Goal: Task Accomplishment & Management: Complete application form

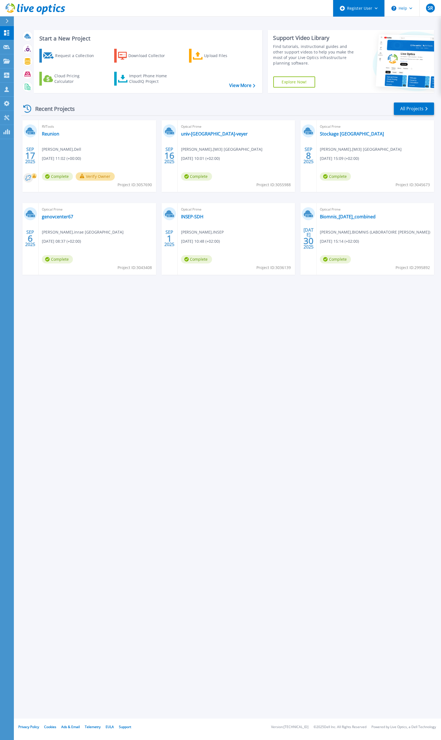
click at [370, 9] on div "Register User" at bounding box center [358, 8] width 51 height 17
click at [236, 449] on div "Start a New Project Request a Collection Download Collector Upload Files Cloud …" at bounding box center [227, 359] width 427 height 719
click at [7, 90] on icon at bounding box center [6, 89] width 4 height 5
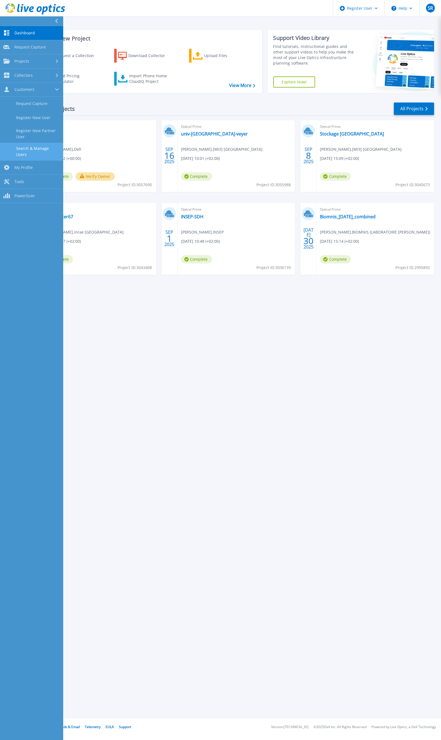
click at [47, 152] on link "Search & Manage Users" at bounding box center [31, 152] width 63 height 18
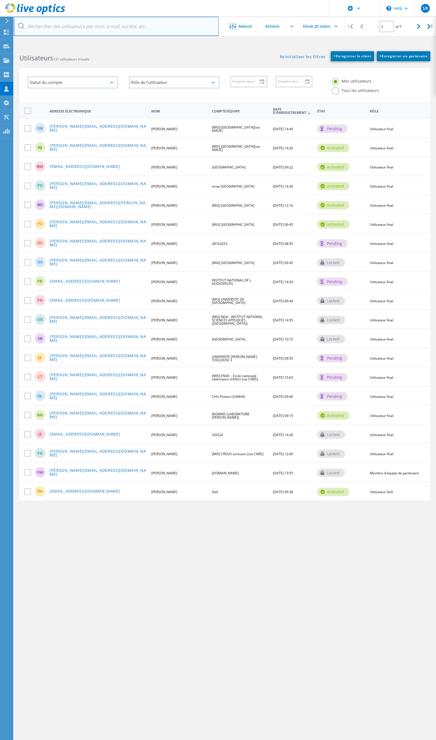
click at [128, 24] on input "text" at bounding box center [116, 26] width 205 height 19
paste input "emachat@igny.fr"
type input "emachat@igny.fr"
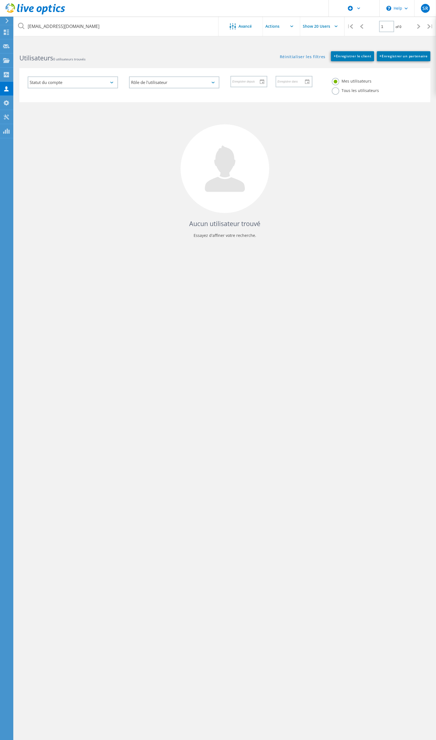
click at [344, 91] on label "Tous les utilisateurs" at bounding box center [355, 89] width 47 height 5
click at [0, 0] on input "Tous les utilisateurs" at bounding box center [0, 0] width 0 height 0
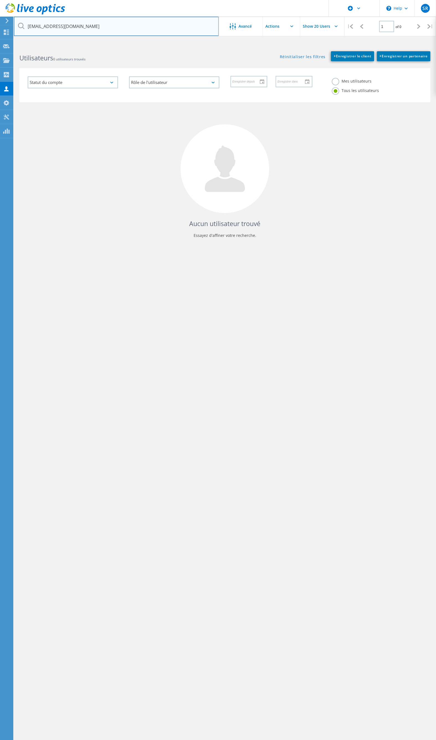
click at [109, 24] on input "emachat@igny.fr" at bounding box center [116, 26] width 205 height 19
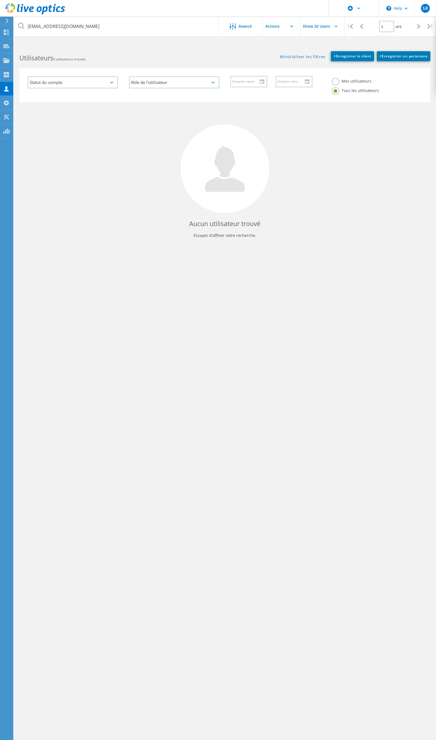
click at [115, 171] on div "Aucun utilisateur trouvé Essayez d'affiner votre recherche." at bounding box center [224, 175] width 411 height 146
click at [358, 54] on span "+ Enregistrer le client" at bounding box center [352, 56] width 37 height 5
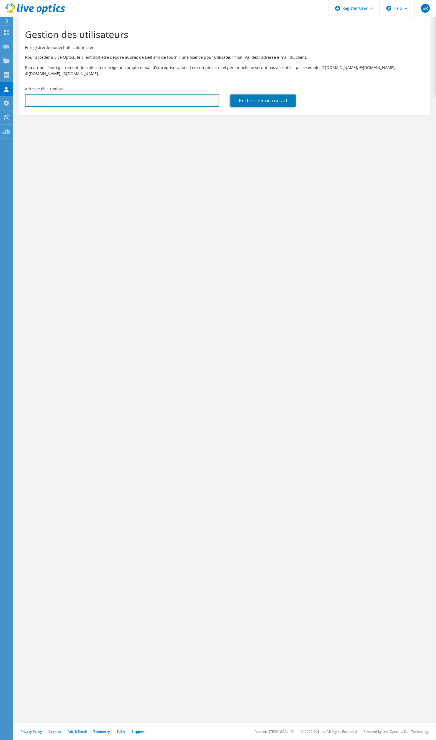
click at [89, 94] on input "text" at bounding box center [122, 100] width 194 height 12
paste input "[EMAIL_ADDRESS][DOMAIN_NAME]"
type input "[EMAIL_ADDRESS][DOMAIN_NAME]"
click at [282, 96] on link "Rechercher un contact" at bounding box center [262, 100] width 65 height 12
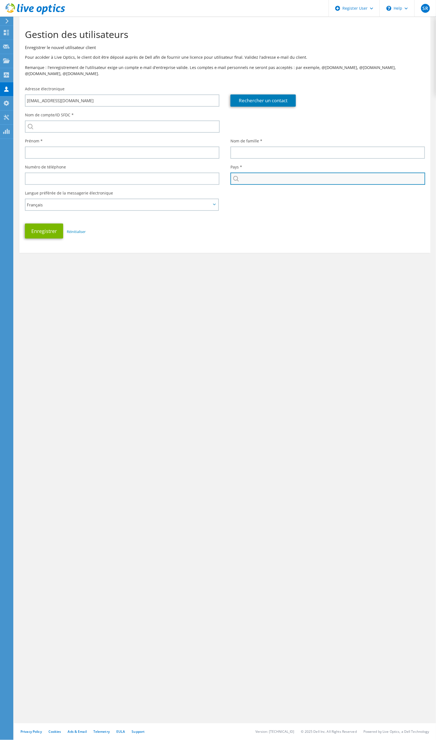
click at [273, 173] on input "text" at bounding box center [327, 179] width 195 height 12
type input "[GEOGRAPHIC_DATA]"
click at [402, 221] on div "Enregistrer Réinitialiser" at bounding box center [224, 231] width 411 height 20
click at [328, 234] on div "Enregistrer Réinitialiser" at bounding box center [224, 231] width 411 height 20
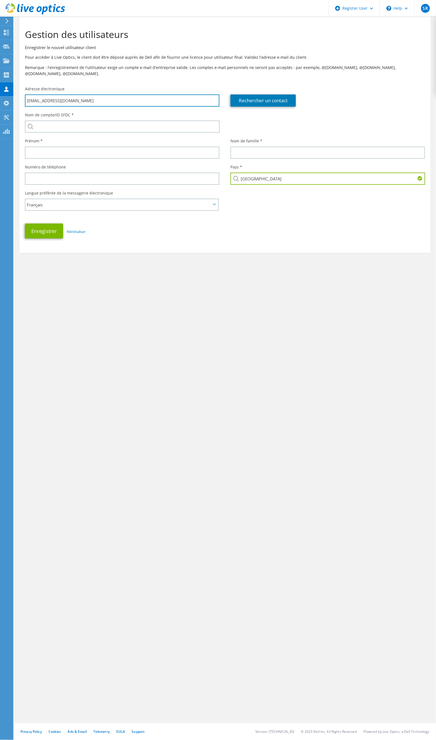
drag, startPoint x: 66, startPoint y: 95, endPoint x: 20, endPoint y: 94, distance: 46.3
click at [20, 94] on div "Adresse électronique emachat@igny.fr" at bounding box center [122, 96] width 206 height 26
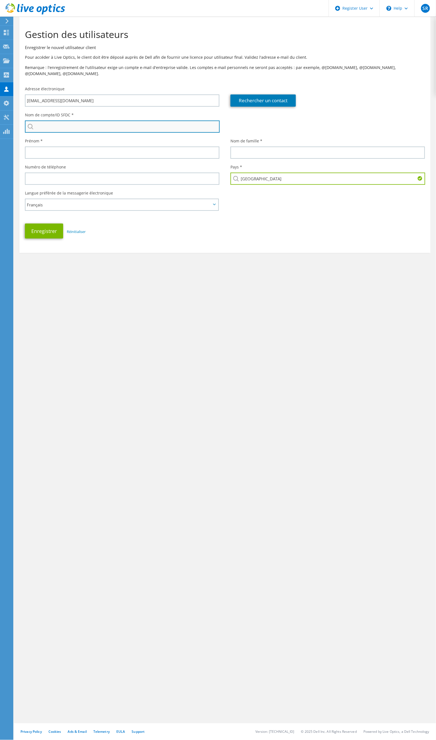
click at [95, 122] on input "search" at bounding box center [122, 127] width 195 height 12
paste input "1705201190"
click at [72, 131] on li "Commune Igny (91) : 1705201190" at bounding box center [57, 134] width 64 height 7
type input "Commune Igny (91) : 1705201190"
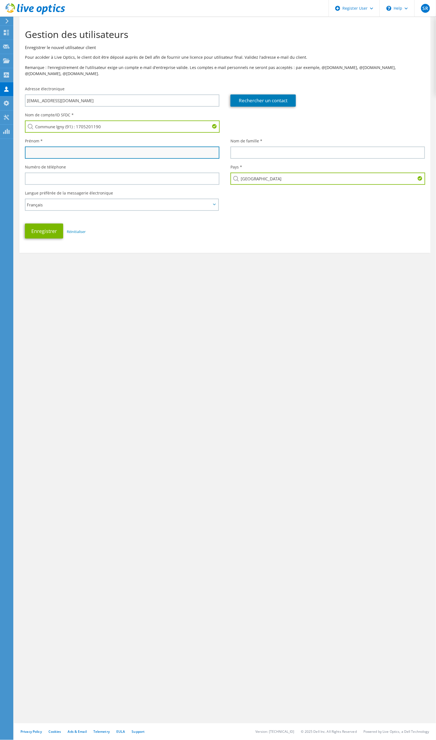
click at [77, 147] on input "text" at bounding box center [122, 153] width 194 height 12
click at [171, 422] on div "Gestion des utilisateurs Enregistrer le nouvel utilisateur client Pour accéder …" at bounding box center [225, 378] width 422 height 723
click at [90, 147] on input "text" at bounding box center [122, 153] width 194 height 12
type input "[PERSON_NAME]"
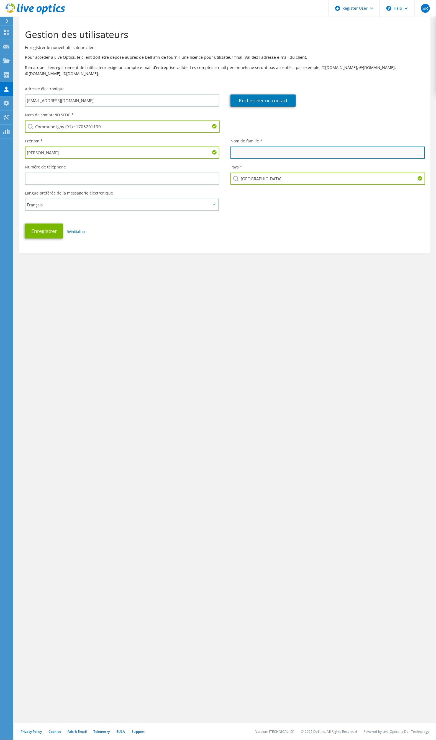
click at [254, 147] on input "text" at bounding box center [327, 153] width 194 height 12
type input "Machat"
click at [305, 252] on section "Gestion des utilisateurs Enregistrer le nouvel utilisateur client Pour accéder …" at bounding box center [225, 152] width 422 height 270
click at [48, 227] on button "Enregistrer" at bounding box center [44, 231] width 38 height 15
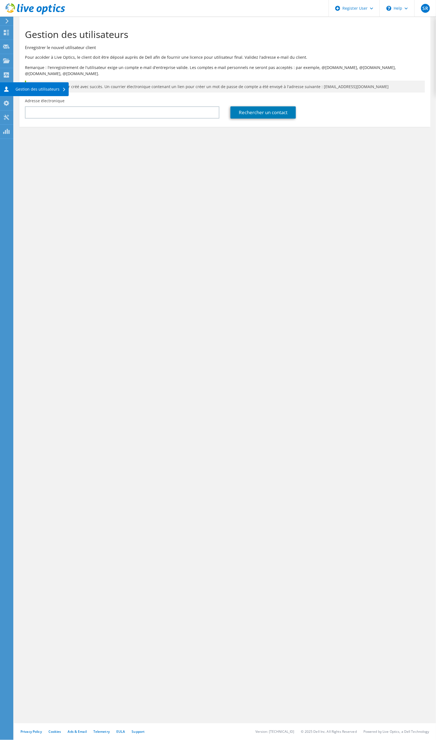
click at [37, 90] on div "Gestion des utilisateurs" at bounding box center [41, 89] width 56 height 14
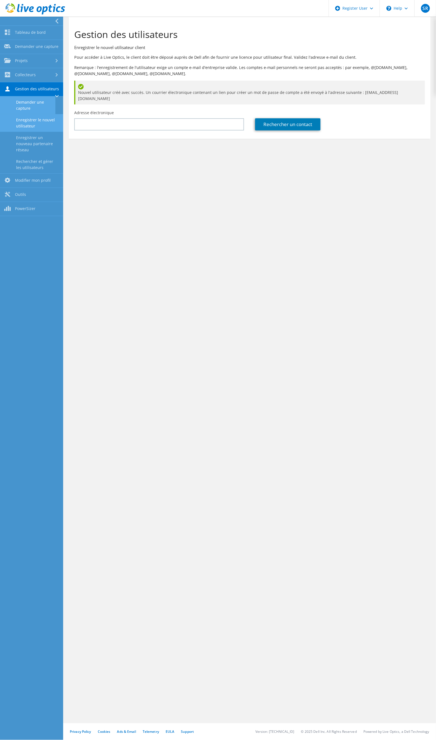
click at [25, 104] on link "Demander une capture" at bounding box center [27, 105] width 55 height 18
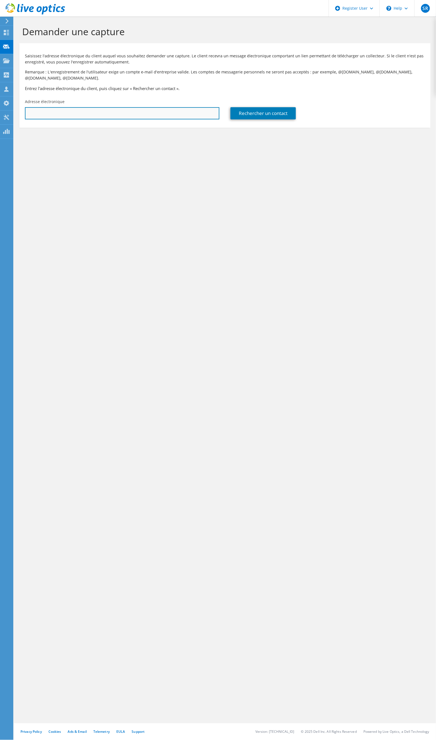
click at [111, 116] on input "text" at bounding box center [122, 113] width 194 height 12
paste input "[EMAIL_ADDRESS][DOMAIN_NAME]"
type input "[EMAIL_ADDRESS][DOMAIN_NAME]"
click at [223, 184] on div "Demander une capture Saisissez l'adresse électronique du client auquel vous sou…" at bounding box center [225, 378] width 422 height 723
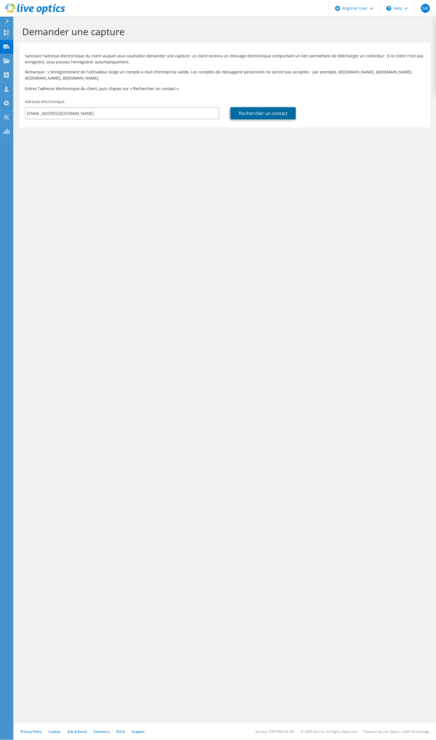
click at [270, 116] on link "Rechercher un contact" at bounding box center [262, 113] width 65 height 12
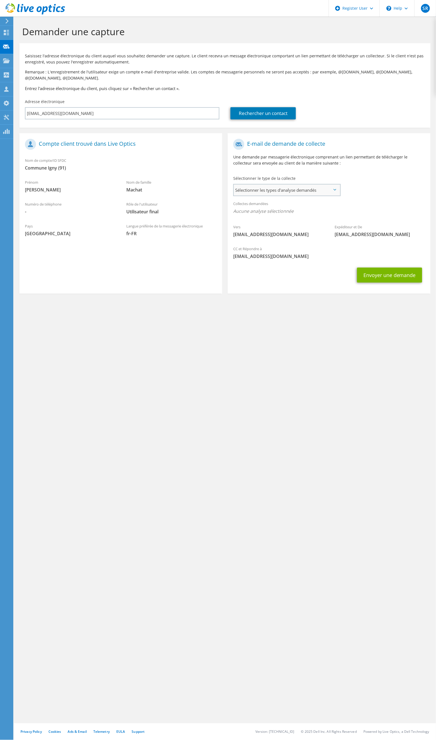
click at [332, 192] on span "Sélectionner les types d'analyse demandés" at bounding box center [287, 189] width 106 height 11
click at [248, 206] on label "Optical Prime" at bounding box center [261, 207] width 33 height 7
click at [0, 0] on input "Optical Prime" at bounding box center [0, 0] width 0 height 0
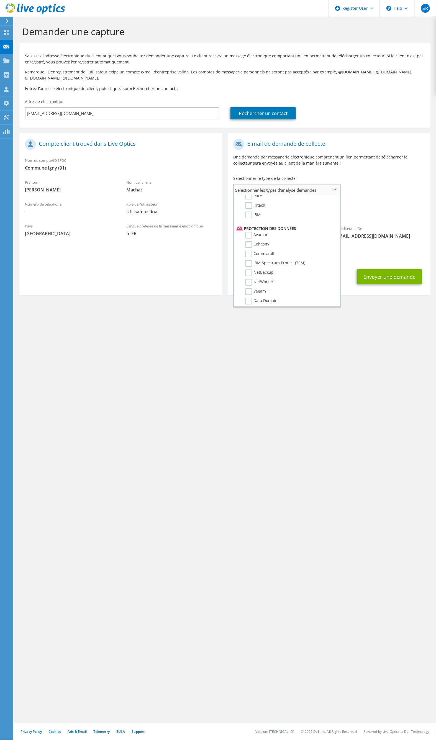
scroll to position [229, 0]
click at [265, 354] on div "Demander une capture Saisissez l'adresse électronique du client auquel vous sou…" at bounding box center [225, 378] width 422 height 723
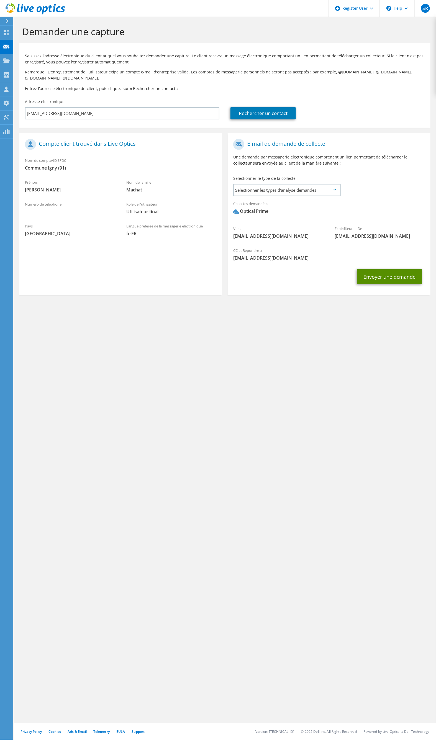
click at [389, 276] on button "Envoyer une demande" at bounding box center [389, 276] width 65 height 15
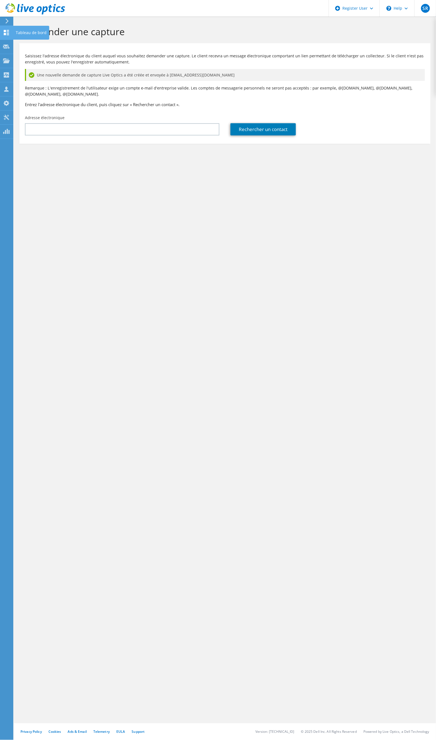
click at [4, 32] on use at bounding box center [6, 32] width 5 height 5
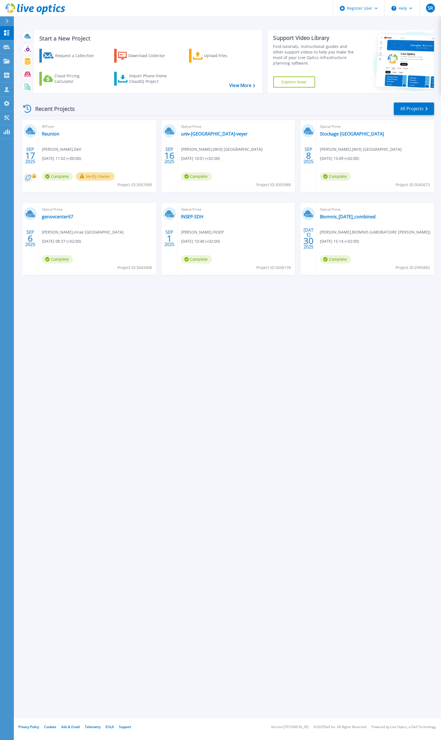
click at [305, 81] on link "Explore Now!" at bounding box center [294, 81] width 42 height 11
